Goal: Task Accomplishment & Management: Complete application form

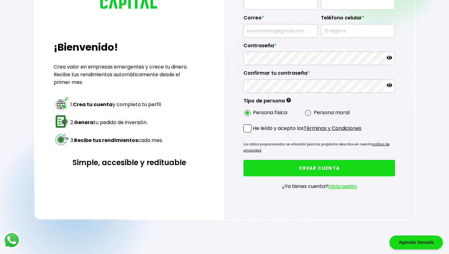
scroll to position [108, 0]
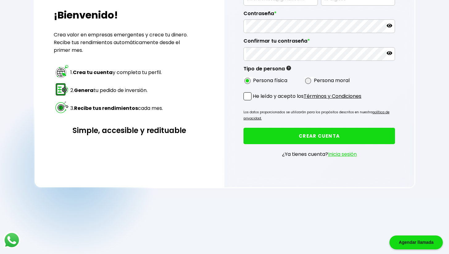
click at [338, 154] on link "Inicia sesión" at bounding box center [342, 154] width 29 height 7
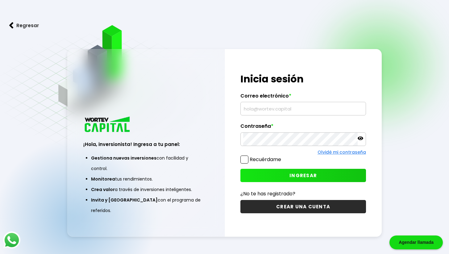
scroll to position [31, 0]
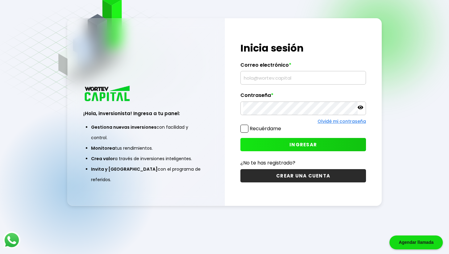
click at [309, 149] on button "INGRESAR" at bounding box center [304, 144] width 126 height 13
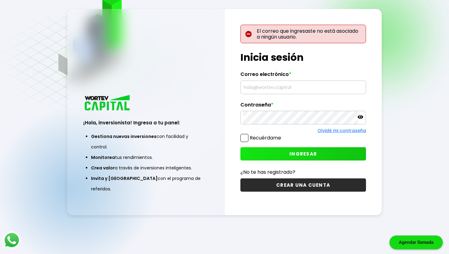
click at [309, 182] on button "CREAR UNA CUENTA" at bounding box center [304, 185] width 126 height 13
